Goal: Task Accomplishment & Management: Complete application form

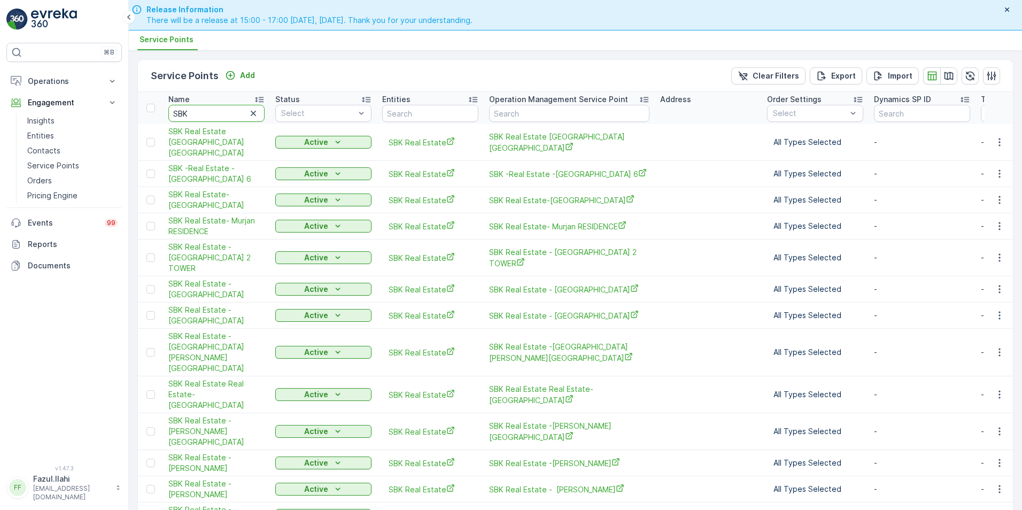
click at [211, 118] on input "SBK" at bounding box center [216, 113] width 96 height 17
type input "Ara"
click at [211, 118] on input "Ara" at bounding box center [216, 113] width 96 height 17
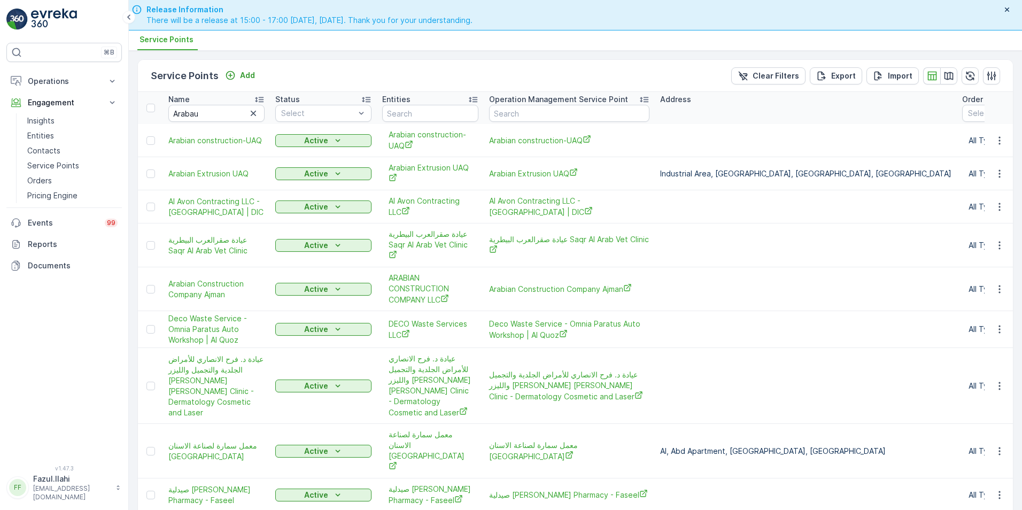
click at [211, 118] on input "Arabau" at bounding box center [216, 113] width 96 height 17
type input "A"
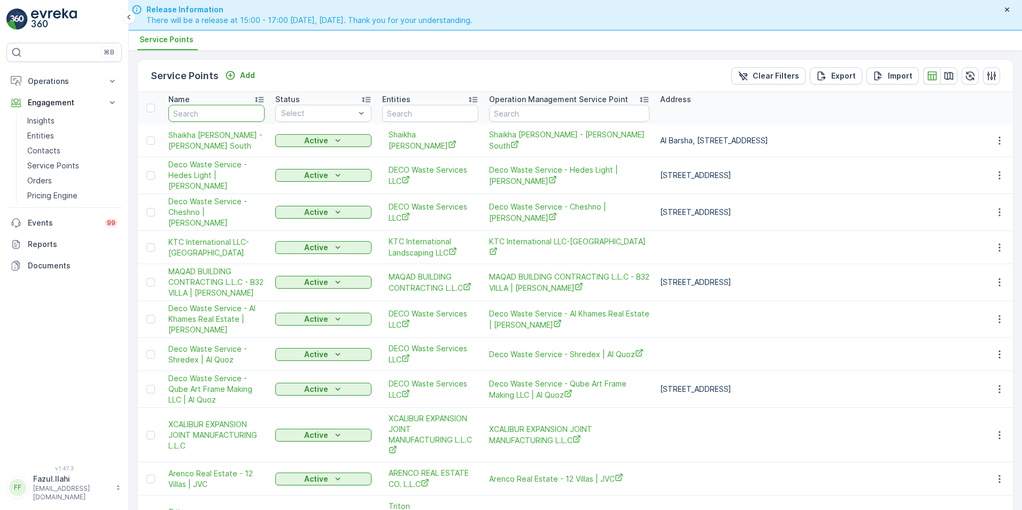
click at [211, 118] on input "text" at bounding box center [216, 113] width 96 height 17
type input "A"
click at [211, 118] on input "A" at bounding box center [216, 113] width 96 height 17
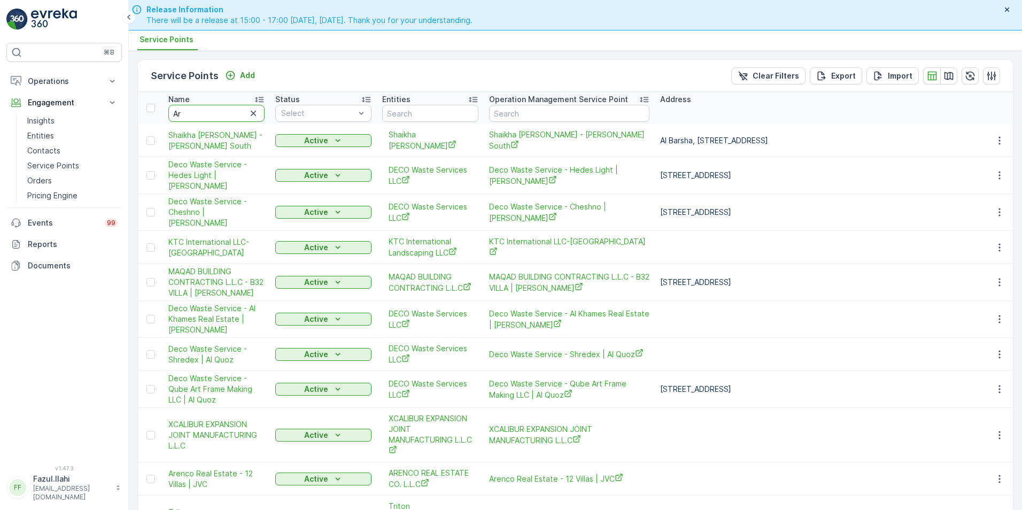
type input "Ara"
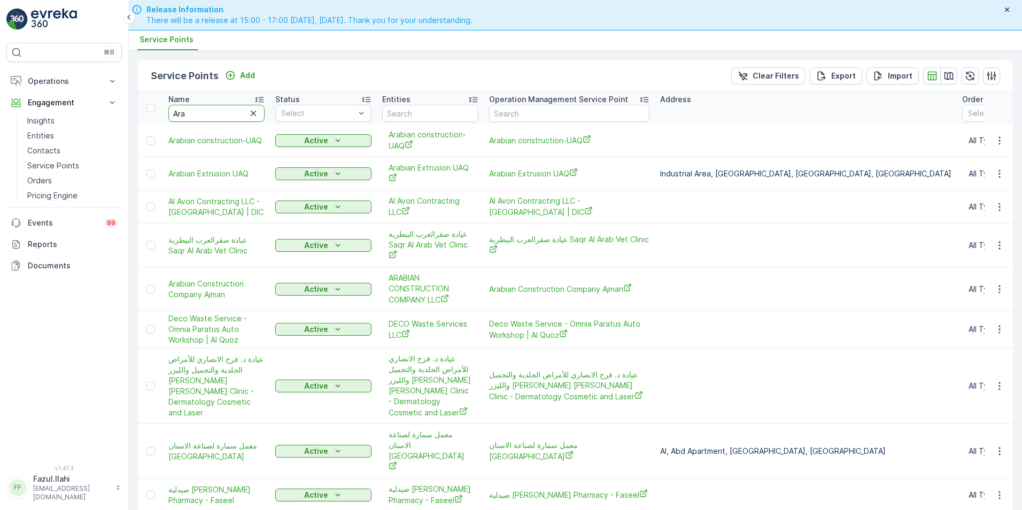
click at [211, 118] on input "Ara" at bounding box center [216, 113] width 96 height 17
type input "Arabain"
click at [211, 118] on input "Arabain" at bounding box center [216, 113] width 96 height 17
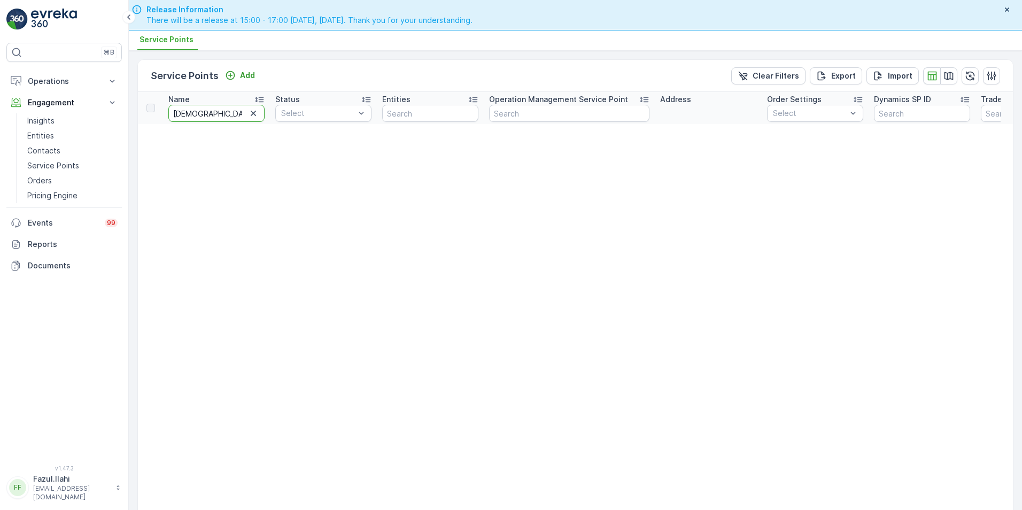
type input "Araba"
click at [211, 118] on input "Araba" at bounding box center [216, 113] width 96 height 17
type input "Arab"
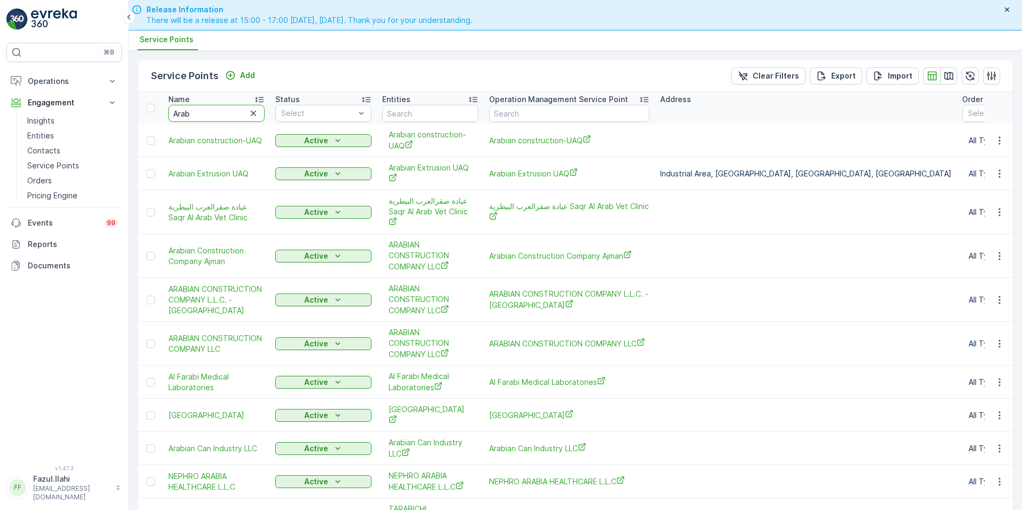
click at [211, 118] on input "Arab" at bounding box center [216, 113] width 96 height 17
type input "Arabian"
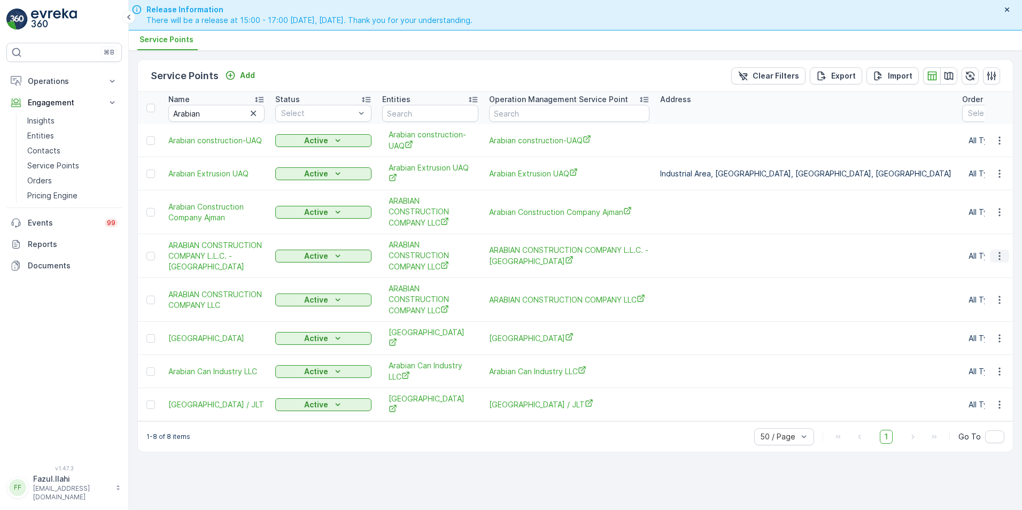
click at [1000, 256] on icon "button" at bounding box center [999, 256] width 11 height 11
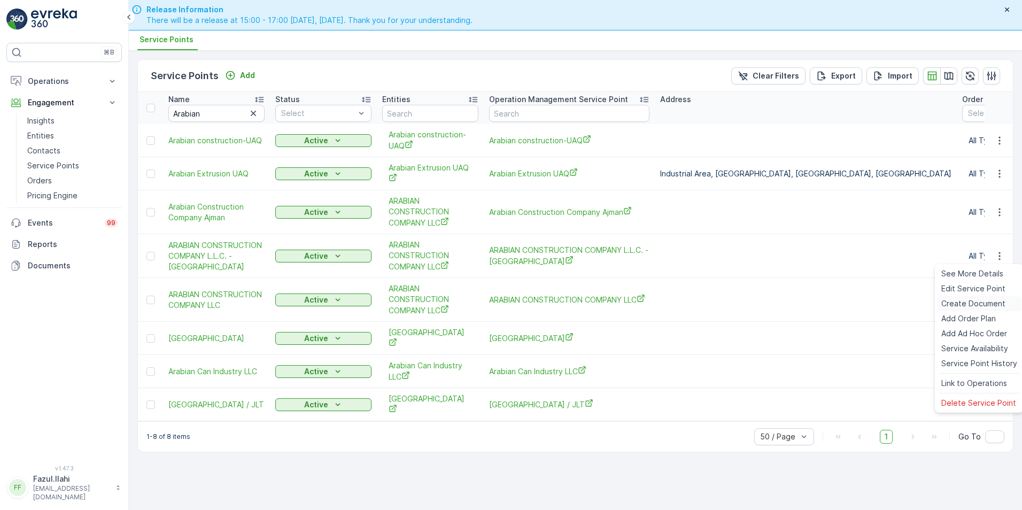
click at [966, 301] on span "Create Document" at bounding box center [973, 303] width 64 height 11
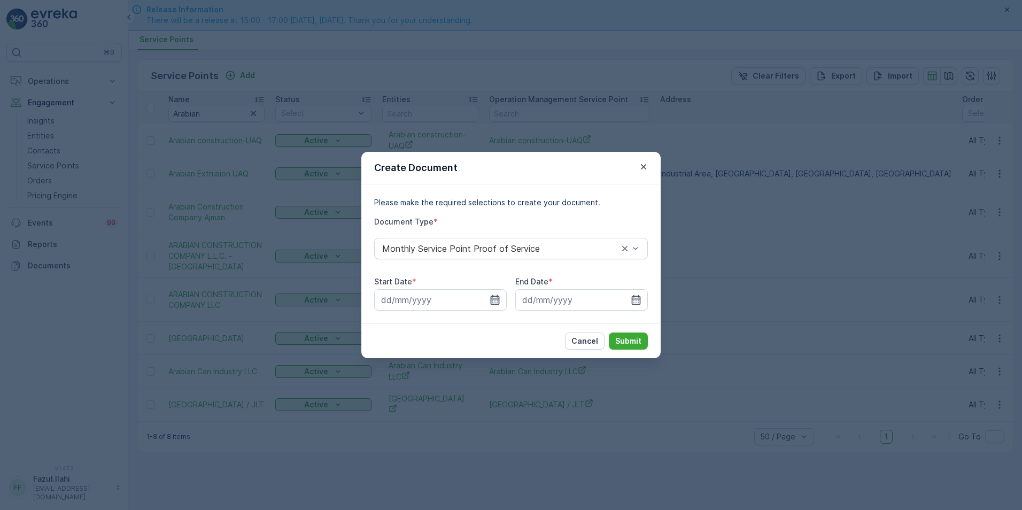
click at [494, 297] on icon "button" at bounding box center [495, 300] width 9 height 10
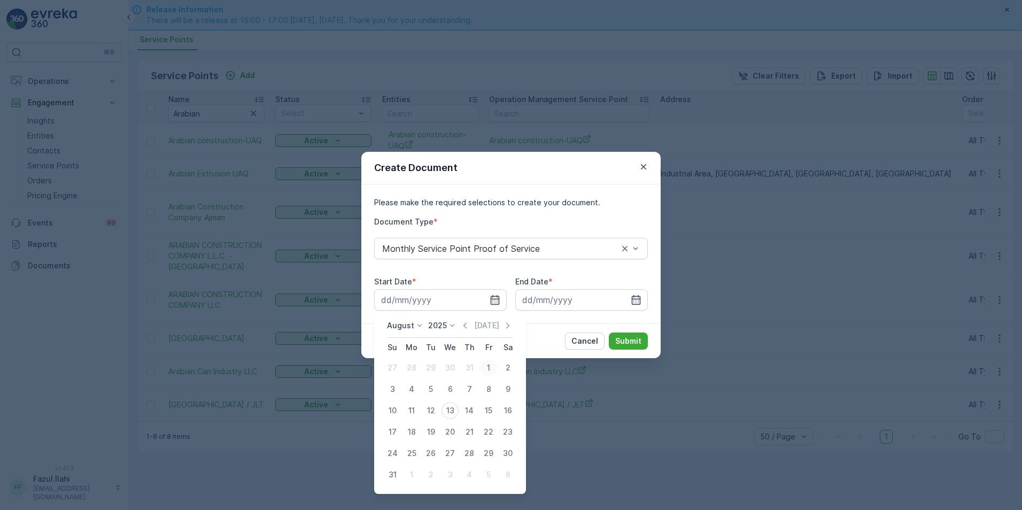
click at [487, 362] on div "1" at bounding box center [488, 367] width 17 height 17
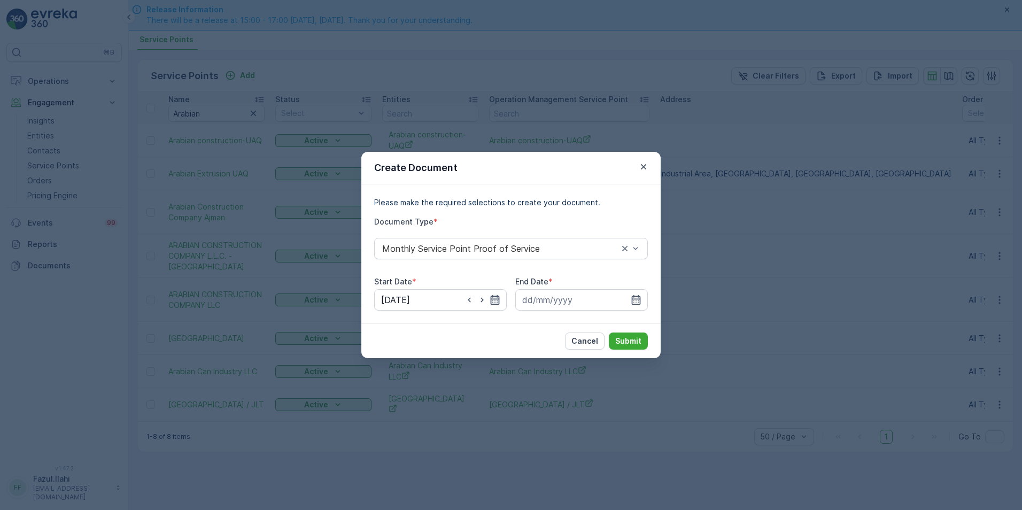
click at [497, 297] on icon "button" at bounding box center [495, 300] width 11 height 11
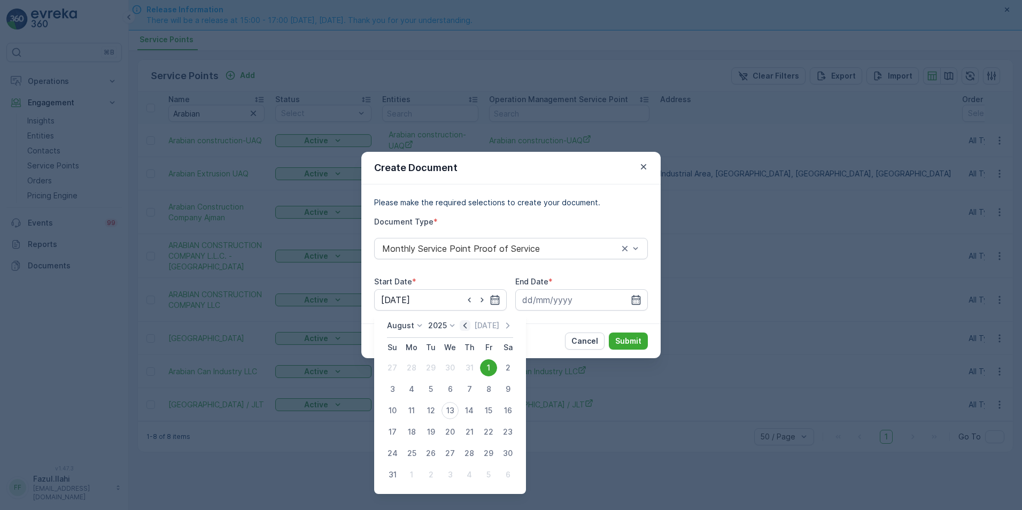
click at [467, 323] on icon "button" at bounding box center [464, 325] width 3 height 6
click at [430, 366] on div "1" at bounding box center [430, 367] width 17 height 17
type input "01.07.2025"
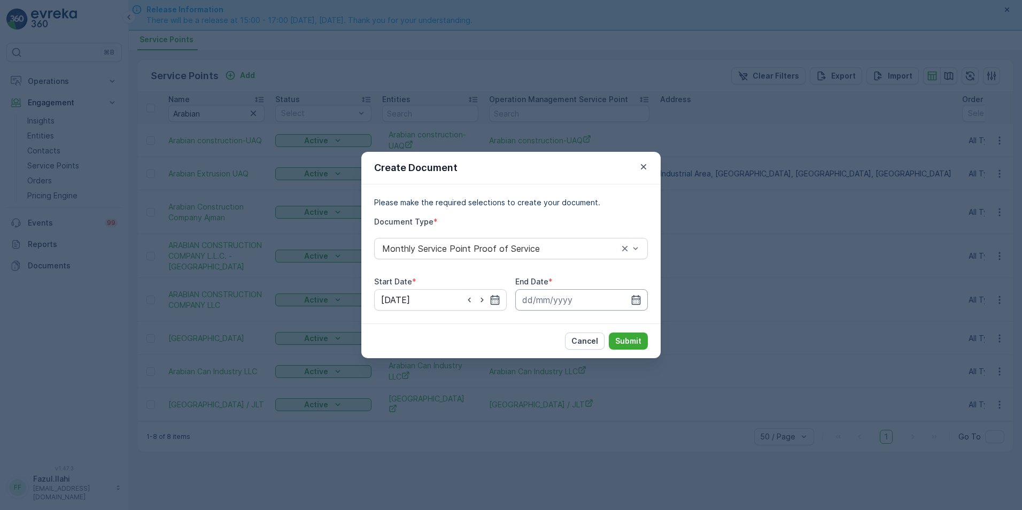
click at [630, 302] on input at bounding box center [581, 299] width 133 height 21
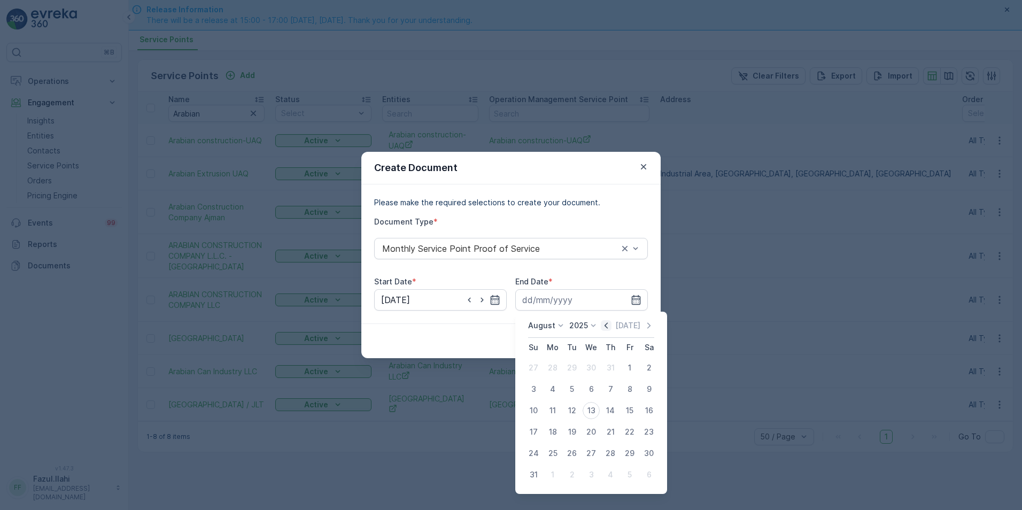
click at [610, 322] on icon "button" at bounding box center [606, 325] width 11 height 11
click at [607, 453] on div "31" at bounding box center [610, 453] width 17 height 17
type input "31.07.2025"
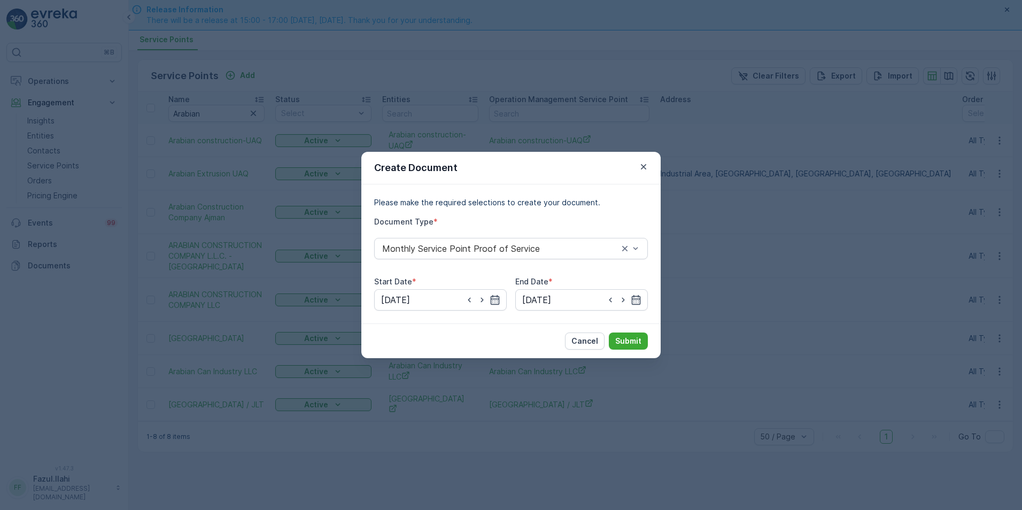
drag, startPoint x: 628, startPoint y: 339, endPoint x: 626, endPoint y: 327, distance: 12.9
click at [626, 327] on div "Cancel Submit" at bounding box center [510, 340] width 299 height 35
click at [620, 340] on p "Submit" at bounding box center [628, 341] width 26 height 11
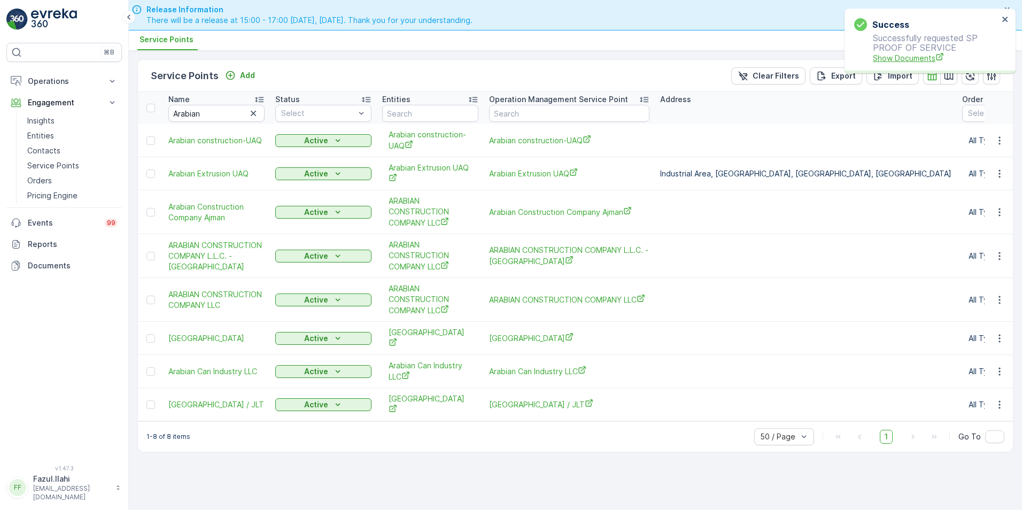
click at [909, 60] on span "Show Documents" at bounding box center [936, 57] width 126 height 11
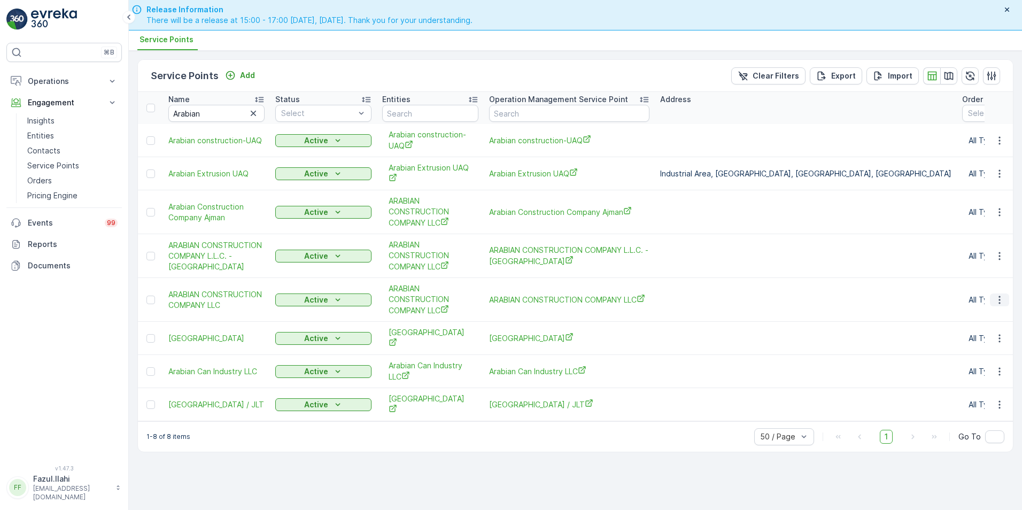
click at [998, 305] on icon "button" at bounding box center [999, 300] width 11 height 11
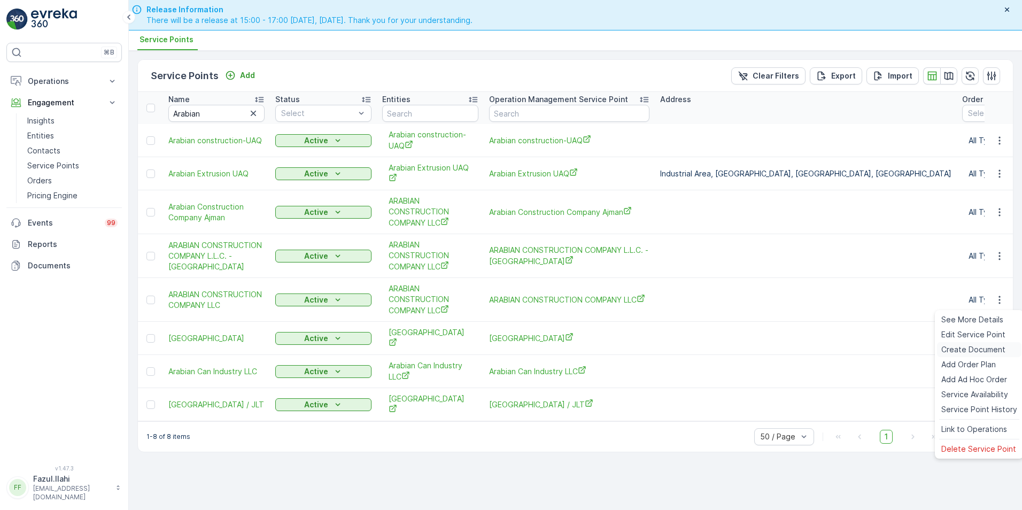
click at [967, 347] on span "Create Document" at bounding box center [973, 349] width 64 height 11
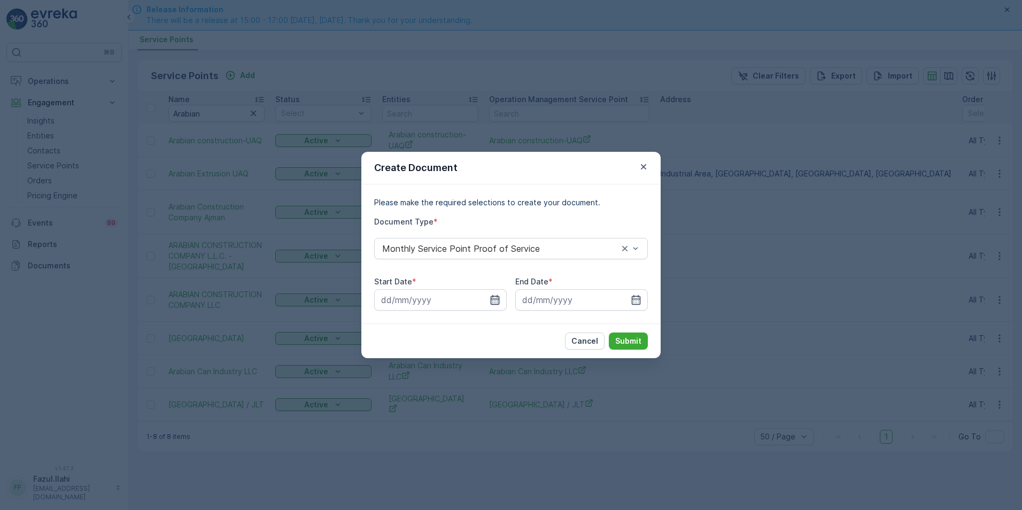
click at [491, 297] on icon "button" at bounding box center [495, 300] width 9 height 10
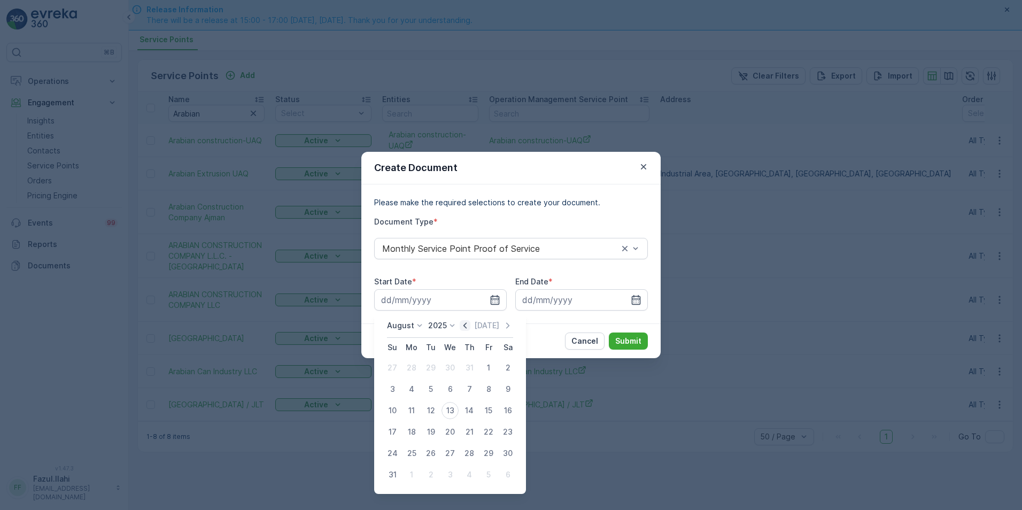
click at [468, 324] on icon "button" at bounding box center [465, 325] width 11 height 11
click at [431, 366] on div "1" at bounding box center [430, 367] width 17 height 17
type input "01.07.2025"
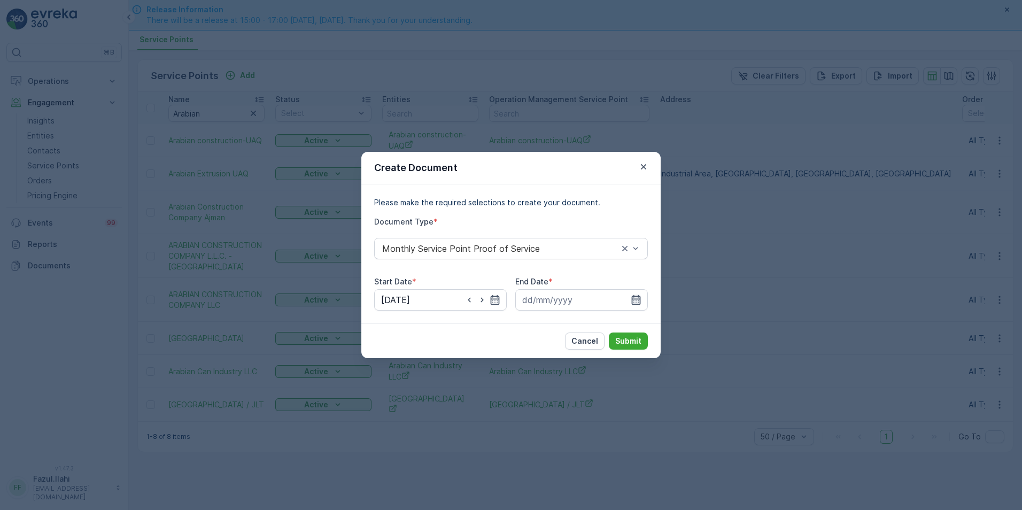
click at [634, 300] on icon "button" at bounding box center [636, 300] width 11 height 11
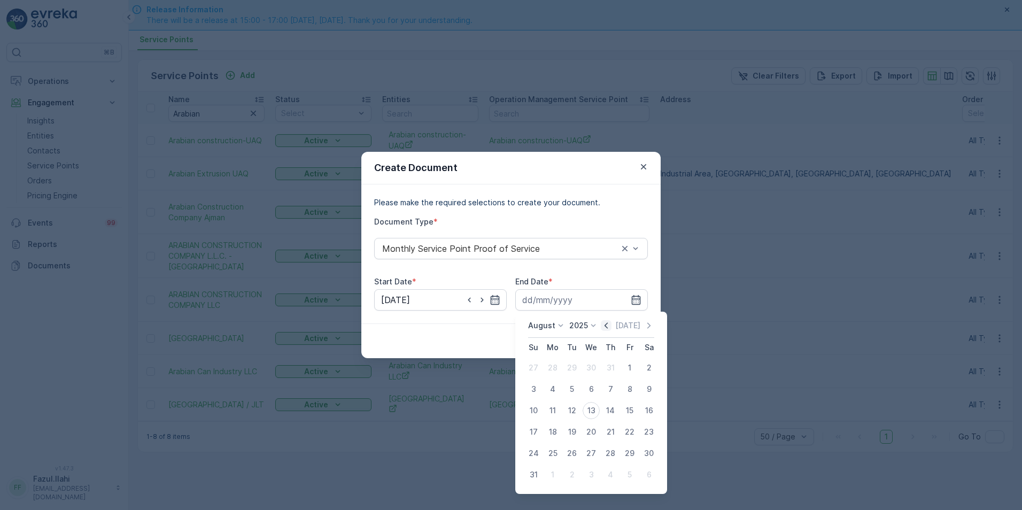
click at [608, 323] on icon "button" at bounding box center [606, 325] width 3 height 6
click at [613, 455] on div "31" at bounding box center [610, 453] width 17 height 17
type input "31.07.2025"
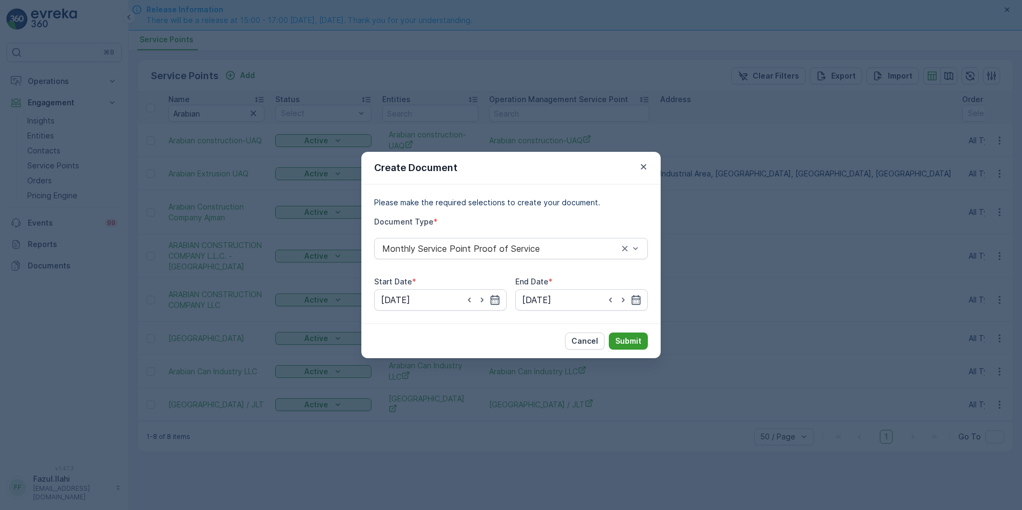
click at [632, 348] on button "Submit" at bounding box center [628, 340] width 39 height 17
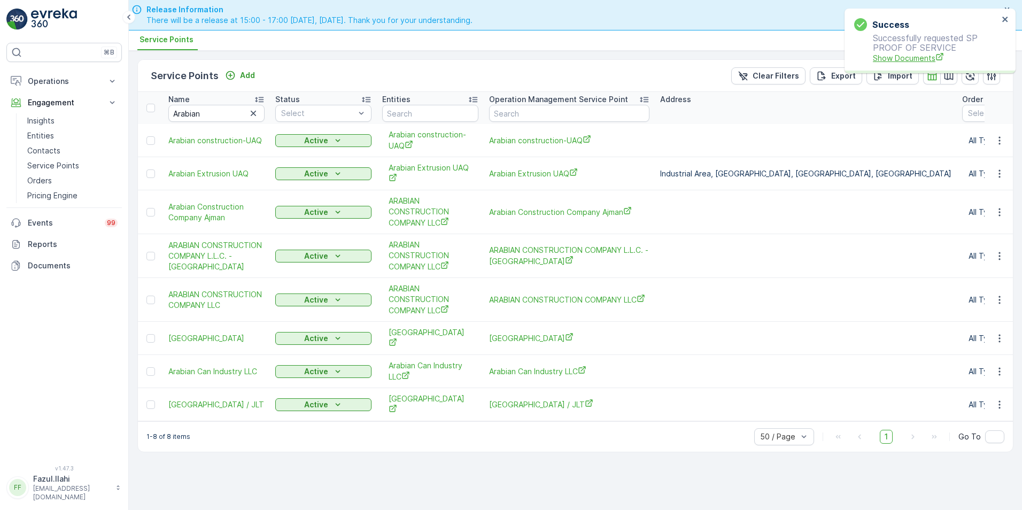
click at [916, 60] on span "Show Documents" at bounding box center [936, 57] width 126 height 11
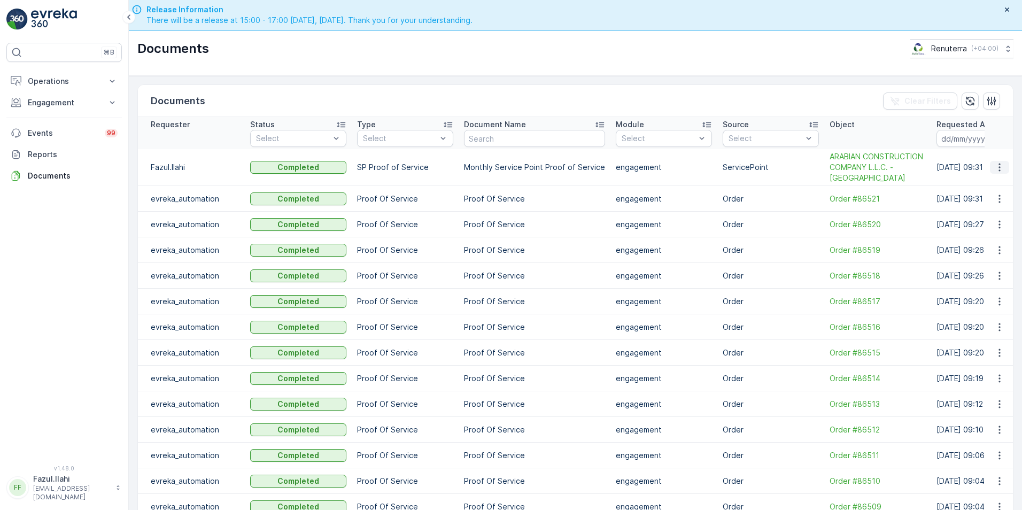
click at [998, 172] on icon "button" at bounding box center [999, 168] width 2 height 8
click at [989, 189] on span "See Details" at bounding box center [1002, 189] width 41 height 11
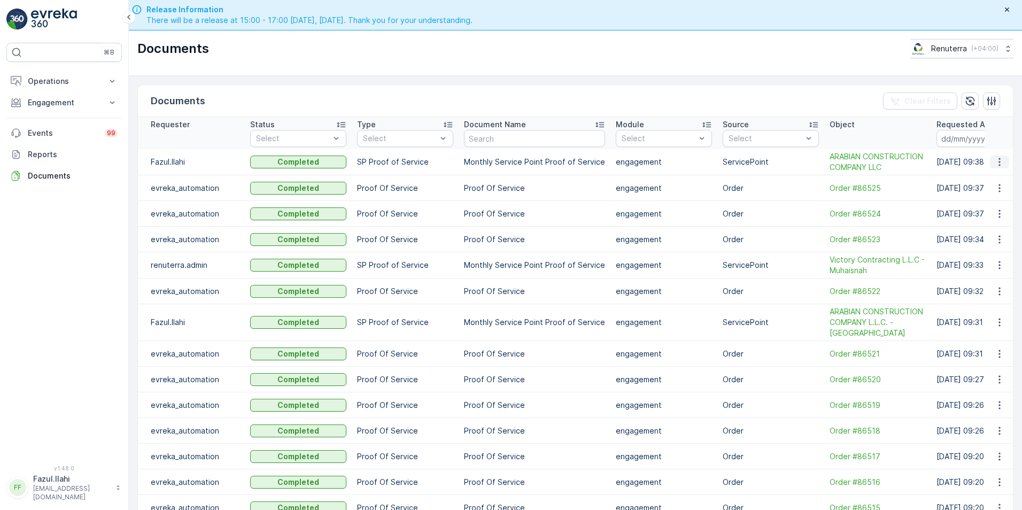
click at [1000, 161] on icon "button" at bounding box center [999, 162] width 11 height 11
click at [998, 180] on span "See Details" at bounding box center [996, 178] width 41 height 11
